Goal: Task Accomplishment & Management: Manage account settings

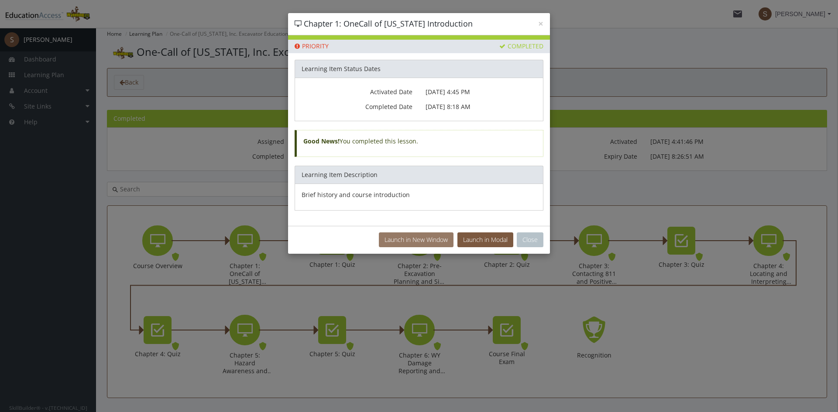
click at [451, 243] on button "Launch in New Window" at bounding box center [416, 240] width 75 height 15
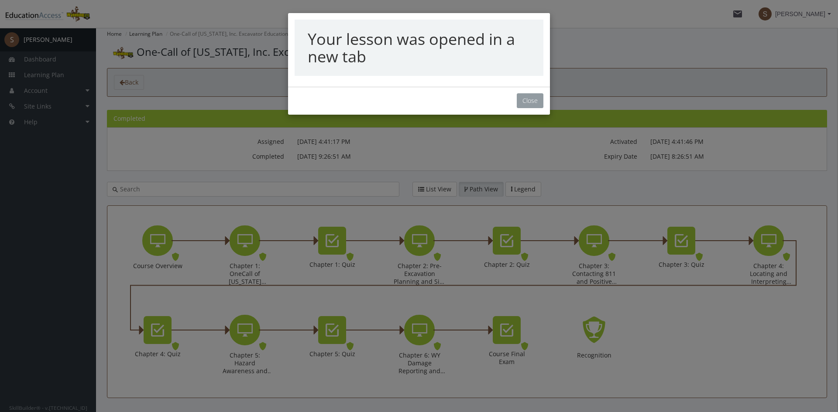
click at [531, 104] on button "Close" at bounding box center [530, 100] width 27 height 15
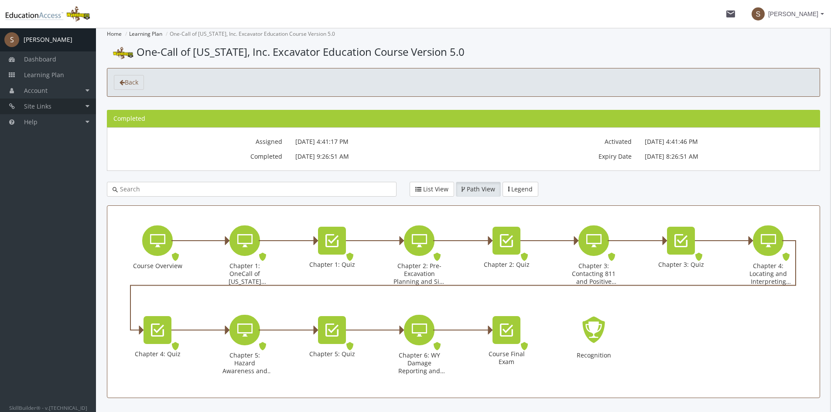
click at [83, 104] on link "Site Links" at bounding box center [48, 107] width 96 height 16
click at [84, 96] on link "Account" at bounding box center [48, 91] width 96 height 16
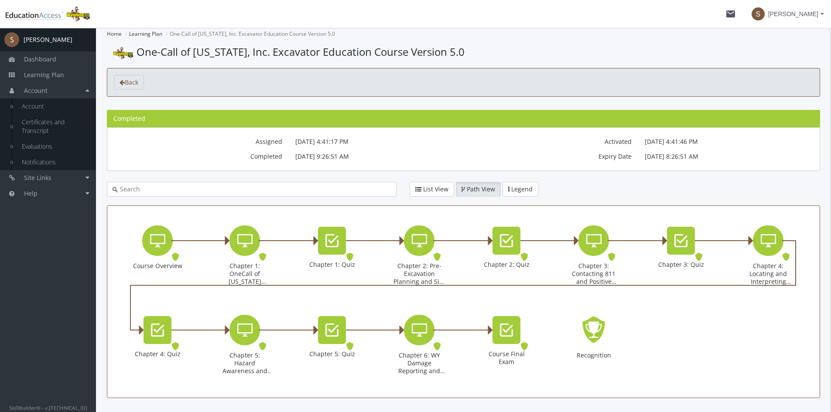
click at [13, 43] on span "S" at bounding box center [11, 39] width 15 height 15
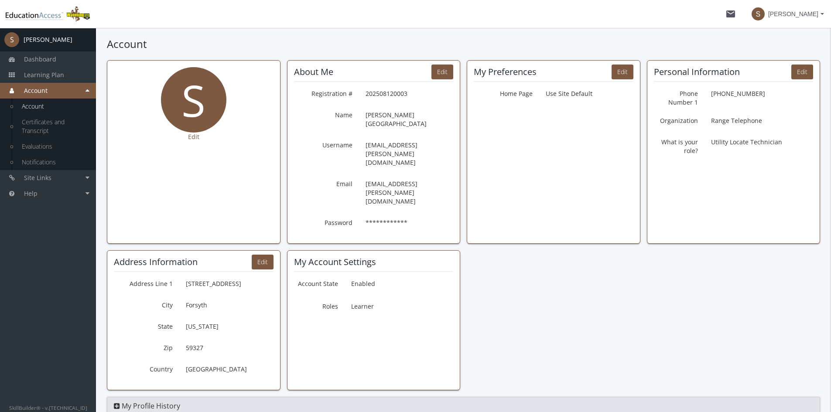
click at [33, 15] on img at bounding box center [48, 13] width 96 height 17
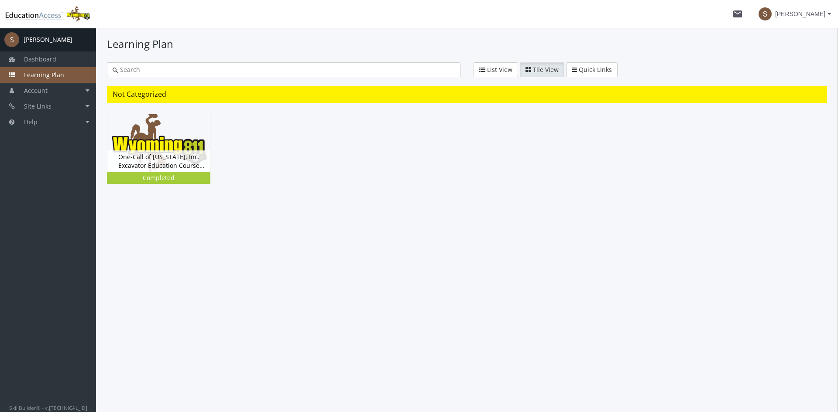
click at [84, 20] on img at bounding box center [48, 13] width 96 height 17
click at [42, 19] on img at bounding box center [48, 13] width 96 height 17
click at [87, 106] on link "Site Links" at bounding box center [48, 107] width 96 height 16
click at [89, 92] on link "Account" at bounding box center [48, 91] width 96 height 16
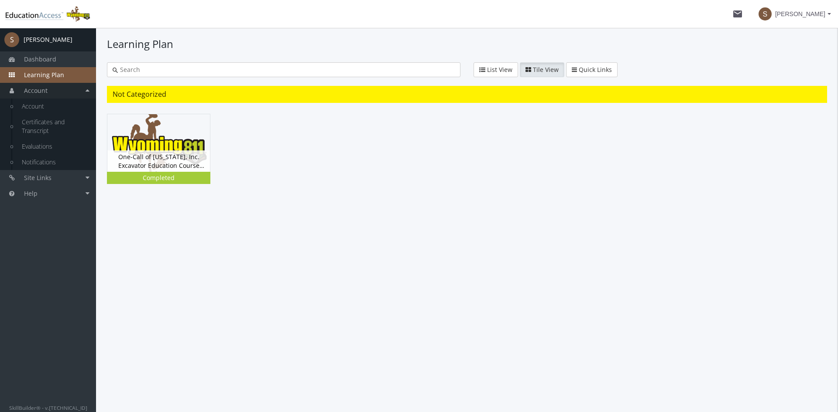
click at [46, 98] on link "Account" at bounding box center [48, 91] width 96 height 16
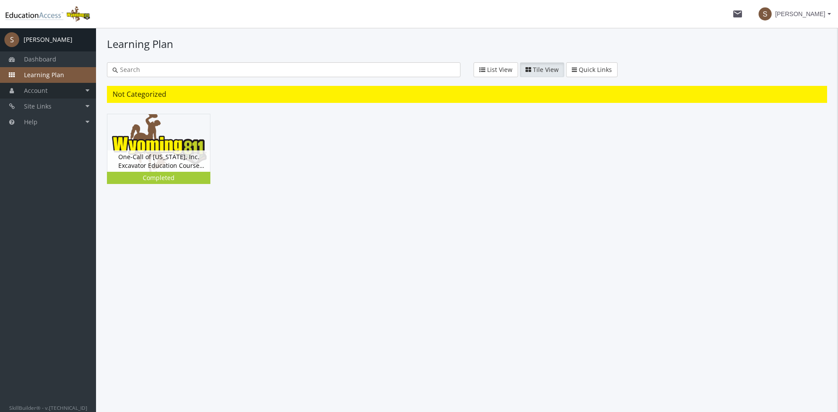
click at [48, 96] on link "Account" at bounding box center [48, 91] width 96 height 16
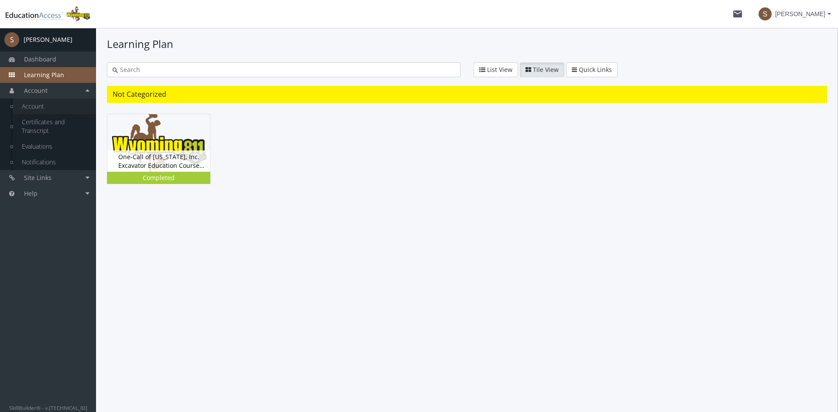
click at [47, 103] on link "Account" at bounding box center [54, 107] width 83 height 16
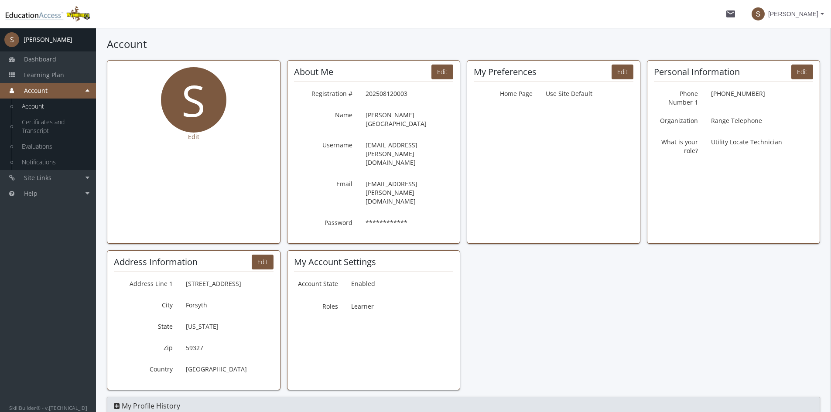
click at [820, 16] on span "S [PERSON_NAME]" at bounding box center [788, 14] width 72 height 16
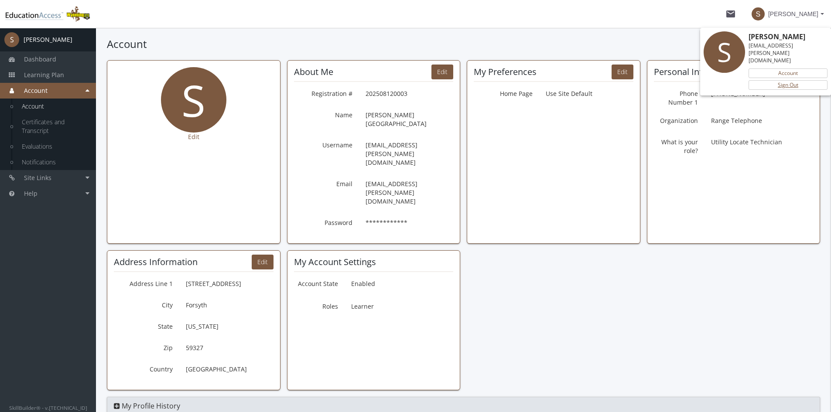
click at [783, 80] on link "Sign Out" at bounding box center [788, 85] width 79 height 10
